Goal: Task Accomplishment & Management: Complete application form

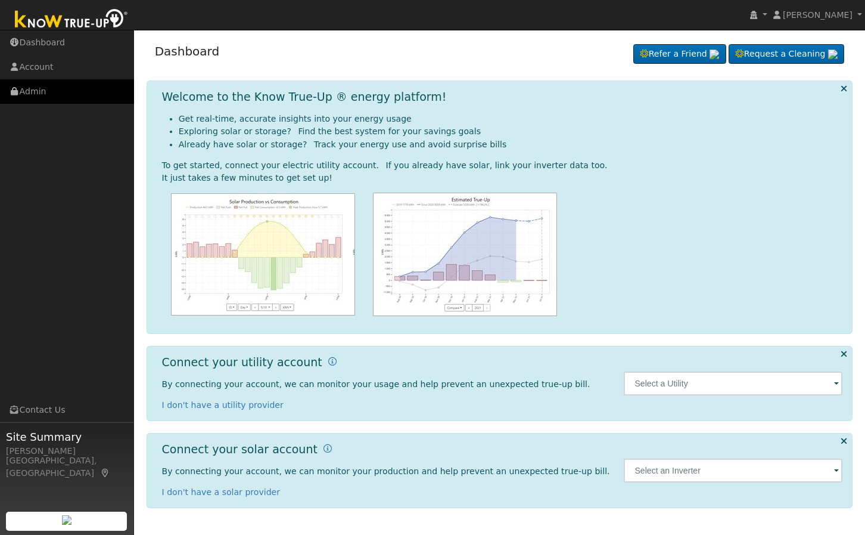
click at [64, 90] on link "Admin" at bounding box center [67, 91] width 134 height 24
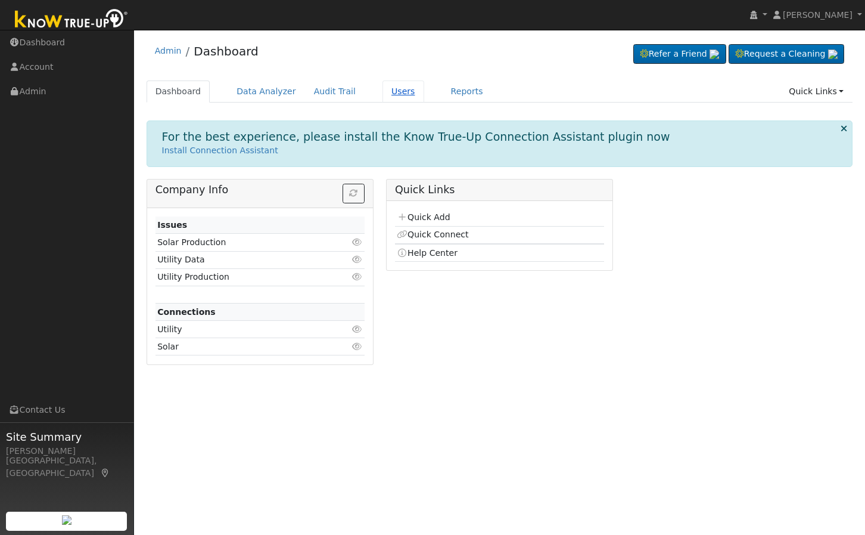
click at [393, 88] on link "Users" at bounding box center [404, 91] width 42 height 22
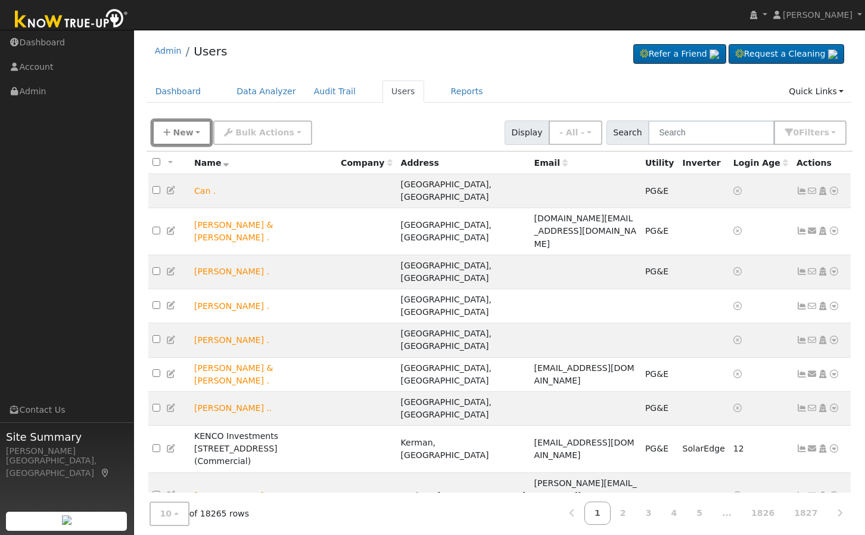
click at [183, 122] on button "New" at bounding box center [182, 132] width 59 height 24
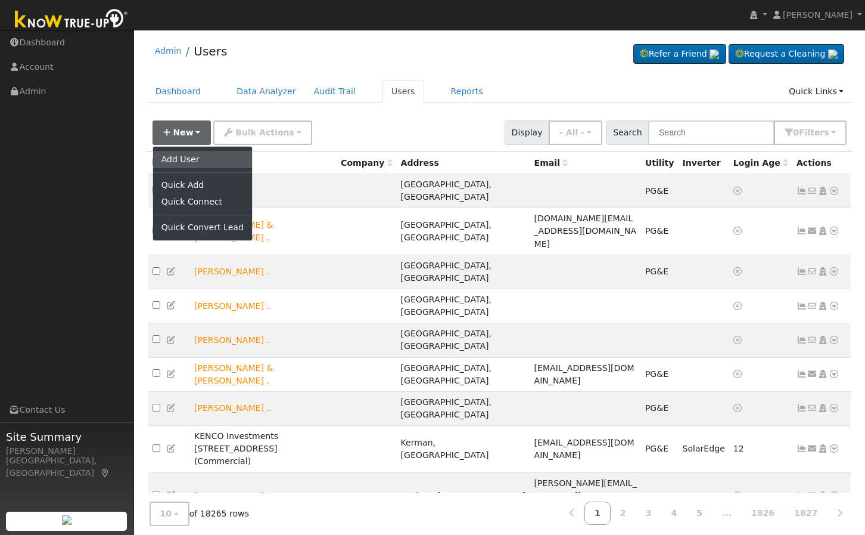
click at [186, 160] on link "Add User" at bounding box center [202, 159] width 99 height 17
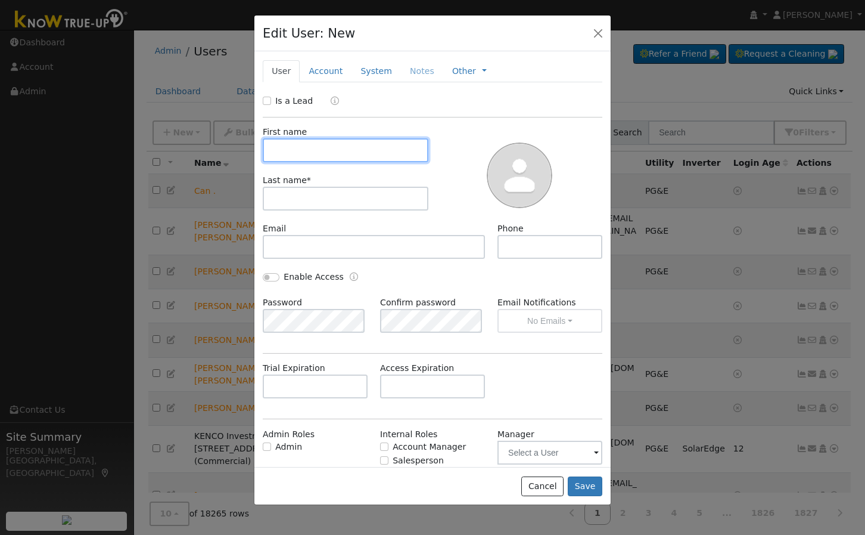
click at [311, 153] on input "text" at bounding box center [346, 150] width 166 height 24
type input "Zandria"
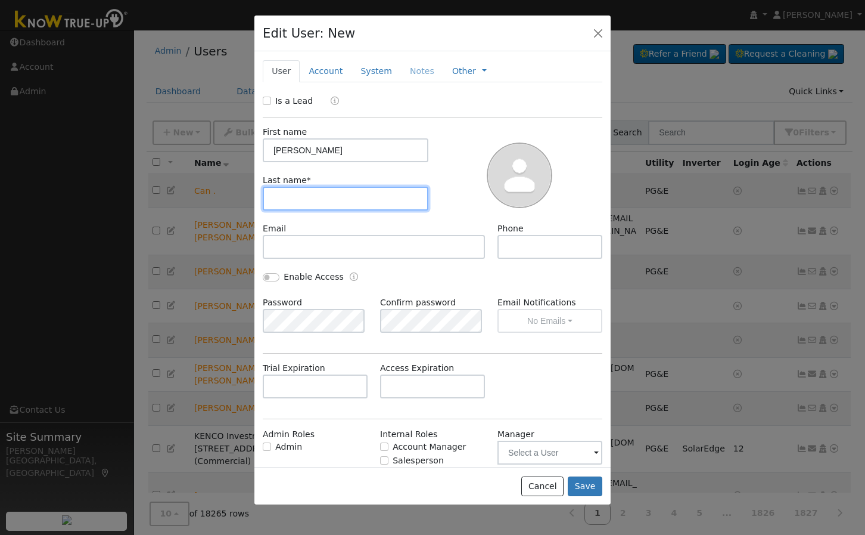
click at [316, 193] on input "text" at bounding box center [346, 199] width 166 height 24
type input "Sayler"
click at [422, 167] on div "First name Zandria Last name * Sayler" at bounding box center [346, 174] width 174 height 97
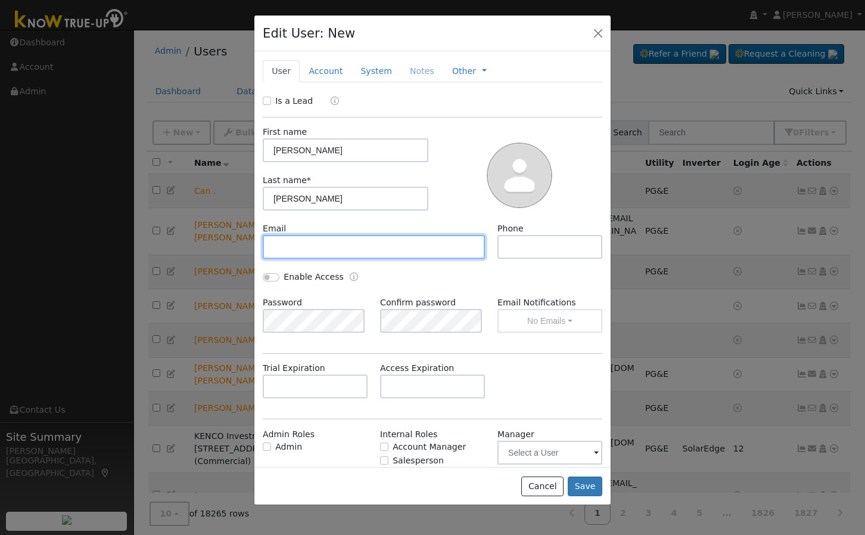
click at [346, 246] on input "text" at bounding box center [374, 247] width 222 height 24
paste input "zandrias@solarnegotiators.com"
type input "zandrias@solarnegotiators.com"
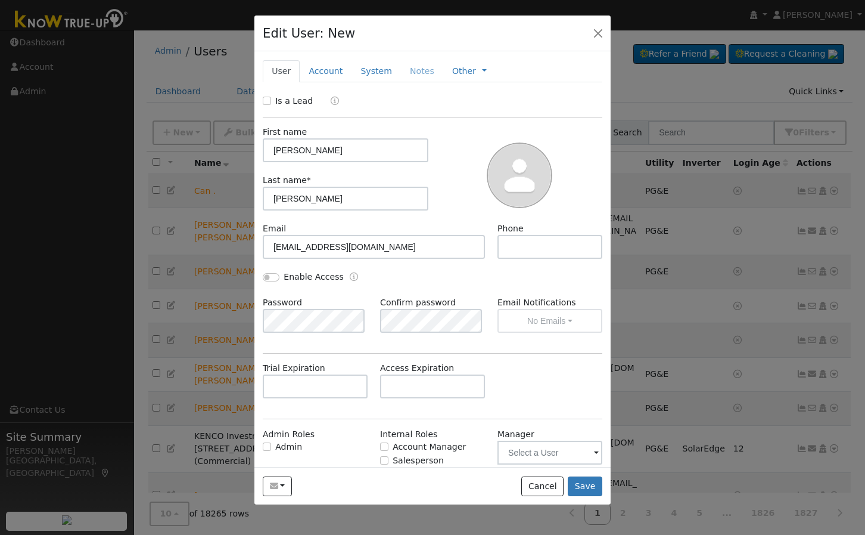
click at [349, 226] on div "Email zandrias@solarnegotiators.com" at bounding box center [374, 240] width 235 height 36
click at [276, 275] on input "Enable Access" at bounding box center [271, 277] width 17 height 8
checkbox input "true"
click at [446, 271] on div "Enable Access" at bounding box center [433, 284] width 352 height 26
drag, startPoint x: 361, startPoint y: 279, endPoint x: 425, endPoint y: 305, distance: 69.3
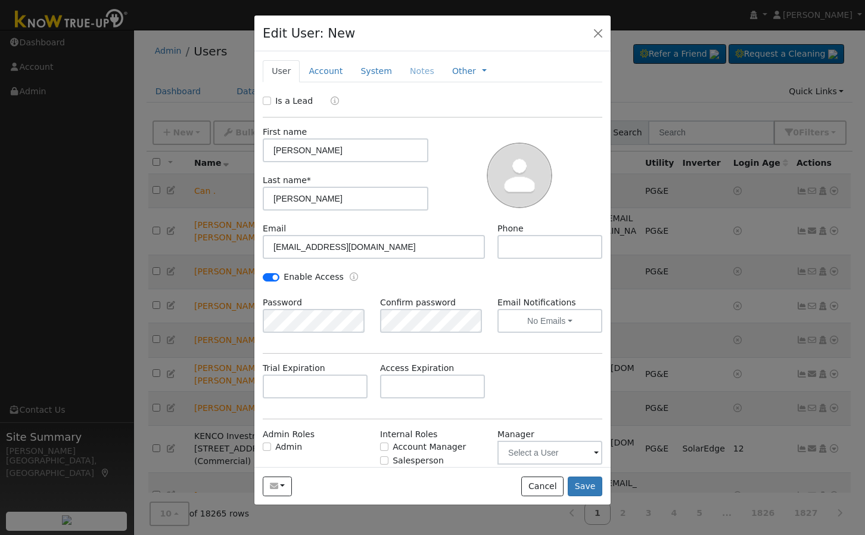
click at [362, 280] on div "Enable Access" at bounding box center [345, 278] width 176 height 14
click at [453, 293] on div "Enable Access" at bounding box center [433, 284] width 352 height 26
click at [285, 445] on label "Admin" at bounding box center [288, 446] width 27 height 13
click at [271, 445] on input "Admin" at bounding box center [267, 446] width 8 height 8
checkbox input "true"
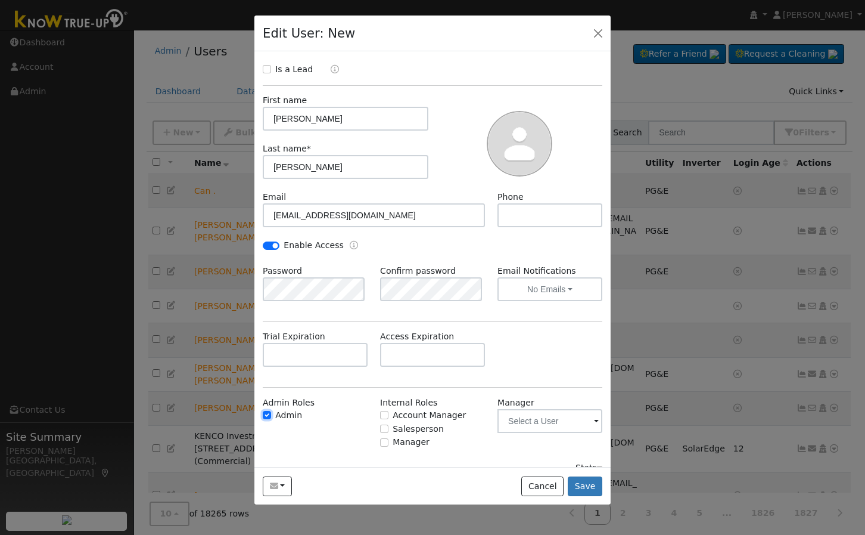
scroll to position [46, 0]
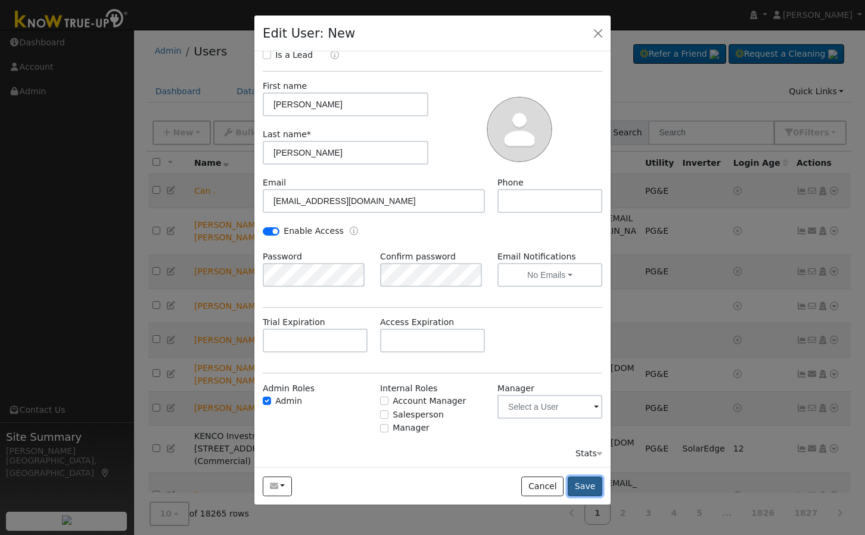
click at [602, 482] on button "Save" at bounding box center [585, 486] width 35 height 20
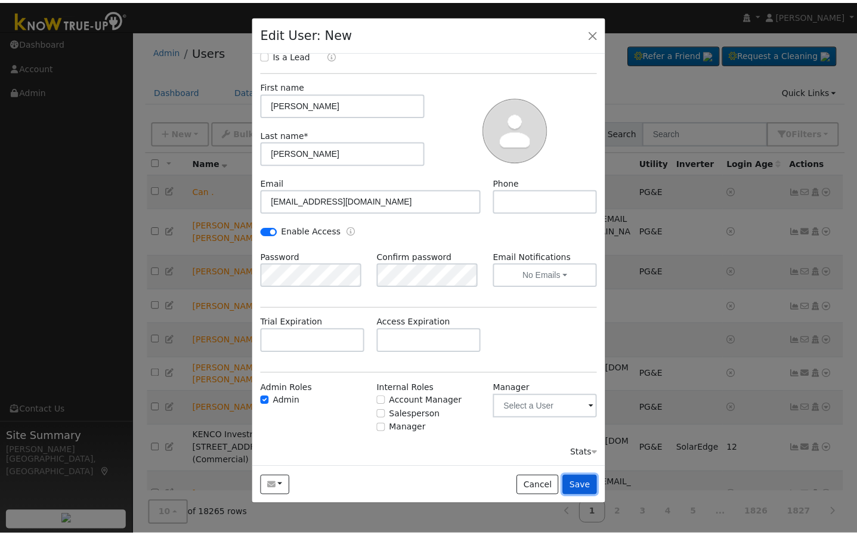
scroll to position [0, 0]
